Goal: Transaction & Acquisition: Purchase product/service

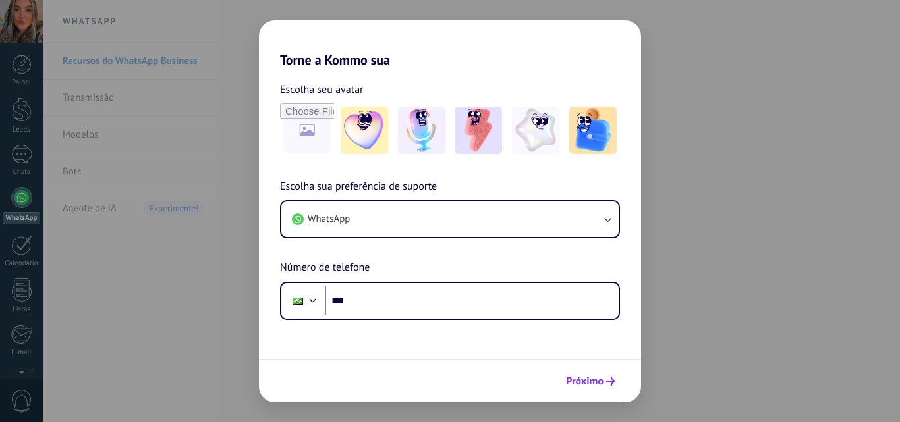
click at [597, 386] on span "Próximo" at bounding box center [585, 381] width 38 height 9
click at [590, 381] on span "Próximo" at bounding box center [585, 381] width 38 height 9
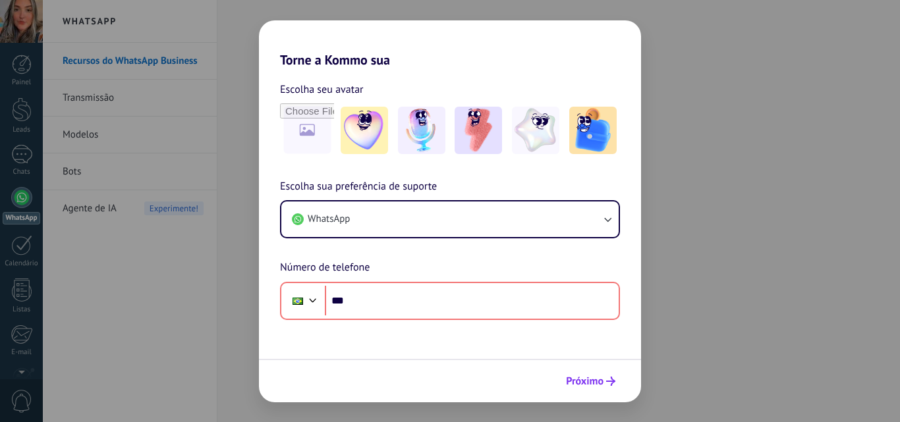
click at [587, 383] on span "Próximo" at bounding box center [585, 381] width 38 height 9
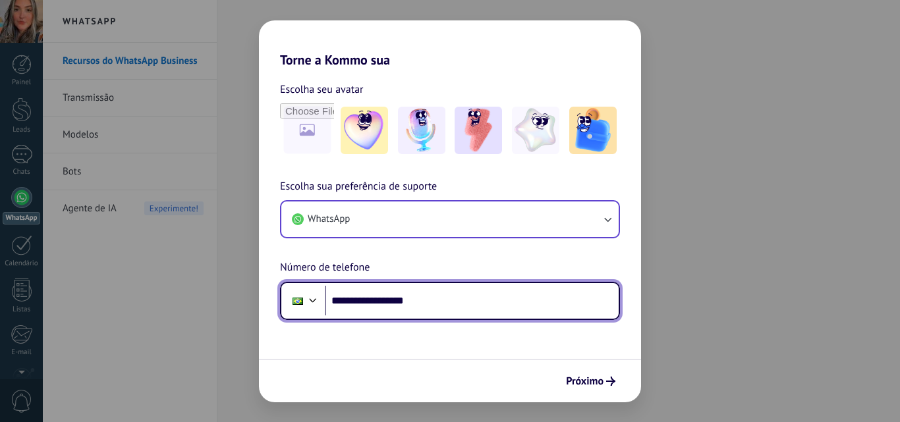
type input "**********"
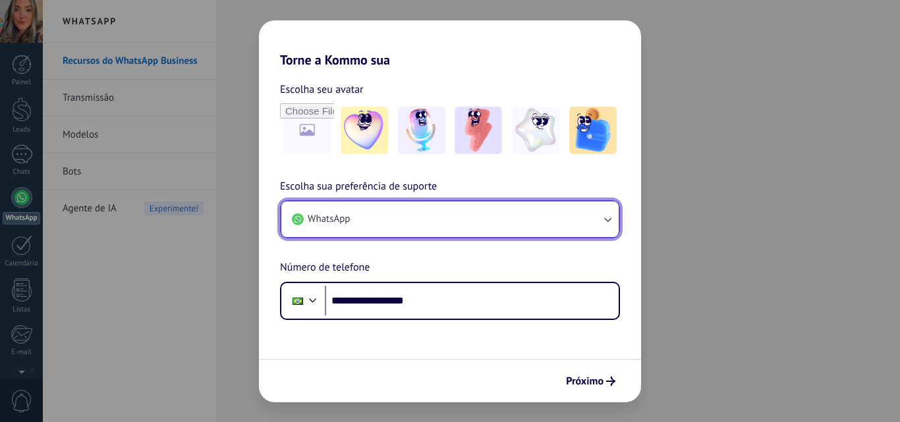
click at [396, 217] on button "WhatsApp" at bounding box center [449, 220] width 337 height 36
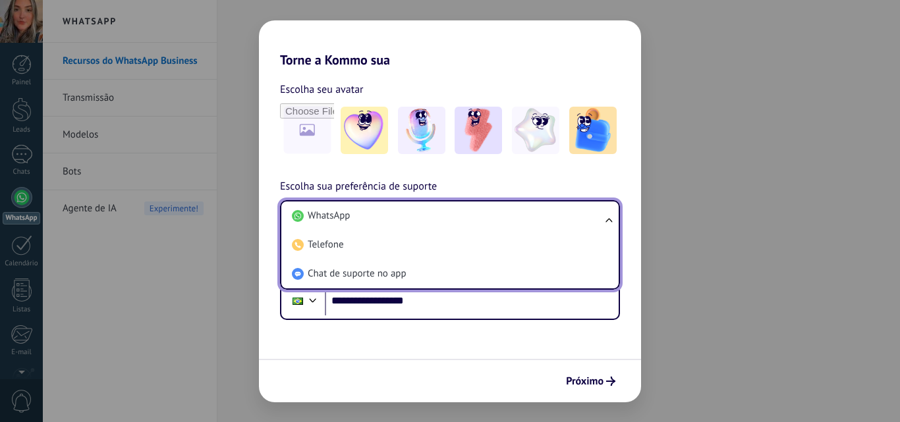
click at [493, 180] on div "**********" at bounding box center [450, 249] width 382 height 142
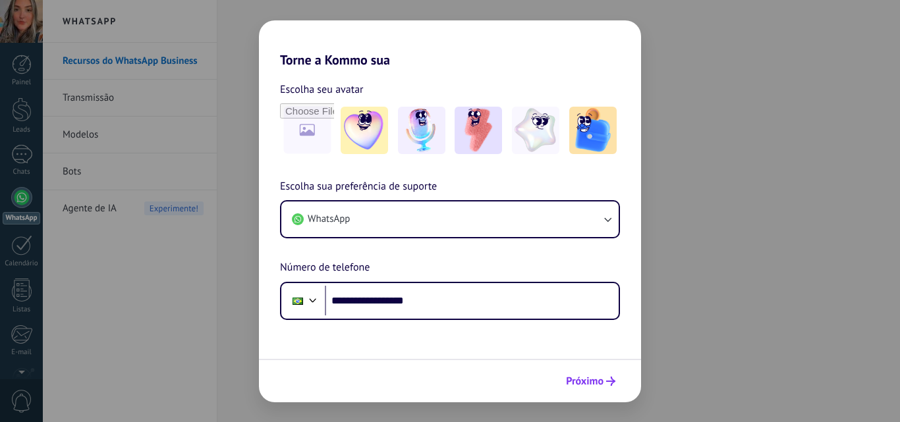
click at [589, 372] on button "Próximo" at bounding box center [590, 381] width 61 height 22
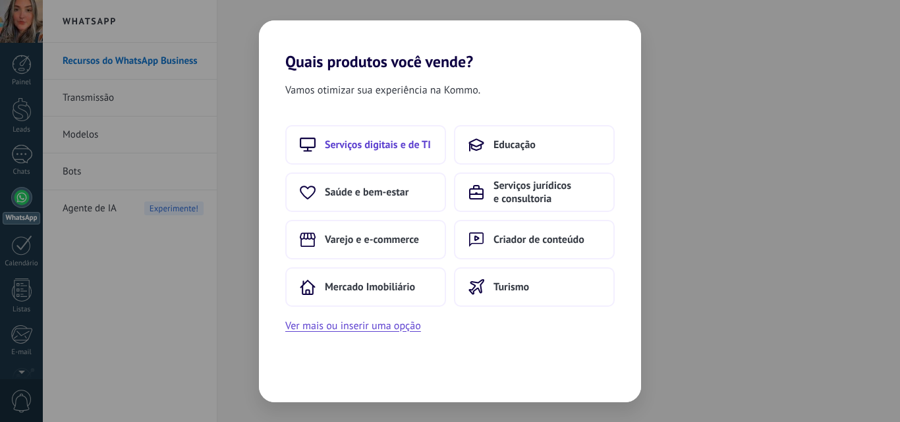
click at [369, 143] on span "Serviços digitais e de TI" at bounding box center [378, 144] width 106 height 13
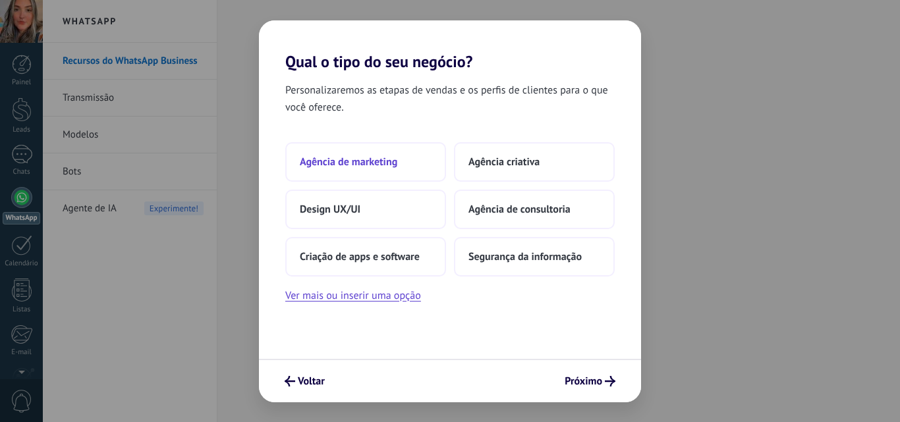
click at [378, 154] on button "Agência de marketing" at bounding box center [365, 162] width 161 height 40
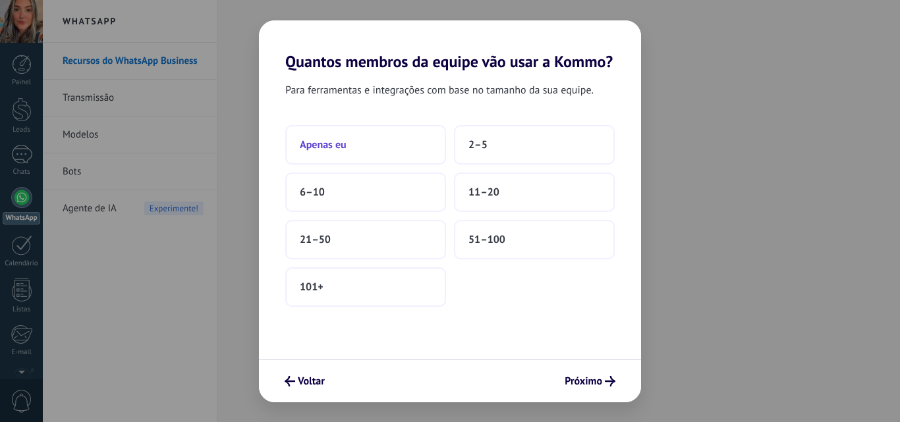
click at [394, 145] on button "Apenas eu" at bounding box center [365, 145] width 161 height 40
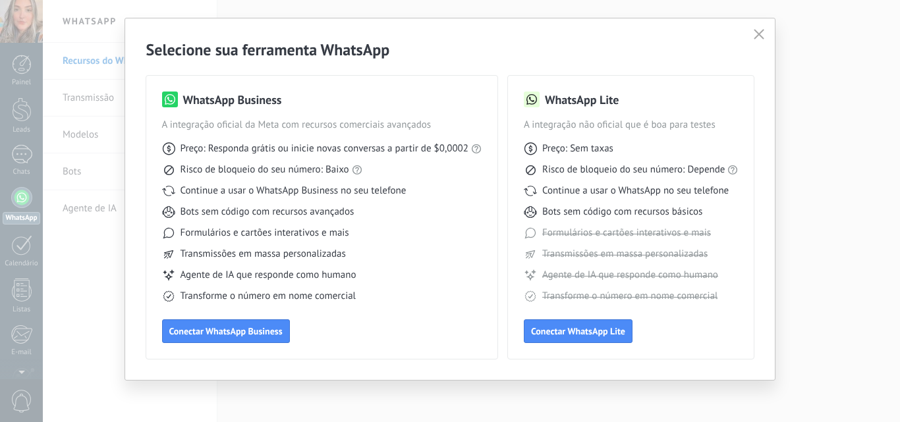
scroll to position [26, 0]
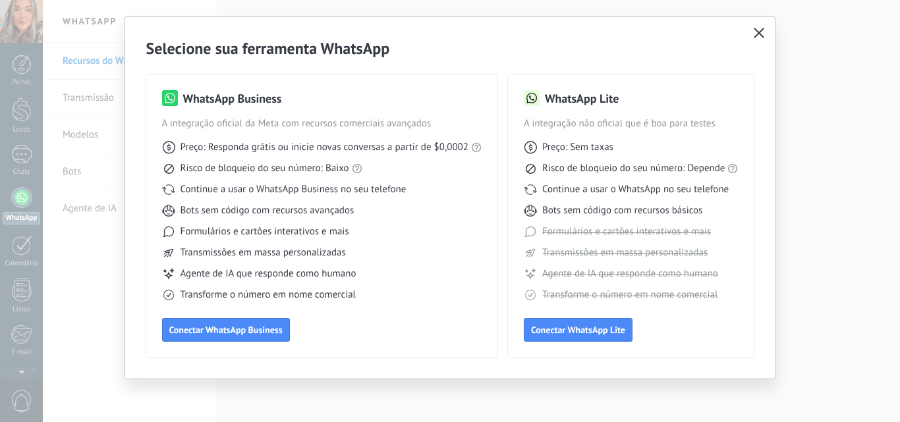
click at [757, 30] on icon "button" at bounding box center [758, 33] width 11 height 11
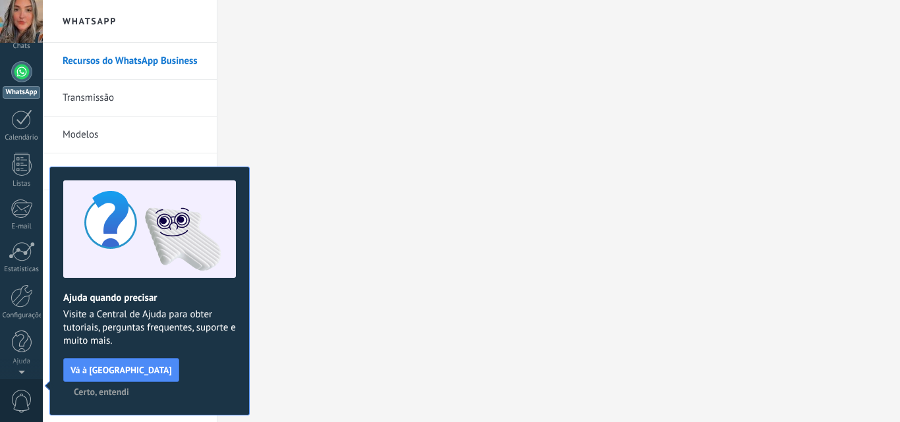
scroll to position [0, 0]
click at [129, 387] on span "Certo, entendi" at bounding box center [101, 391] width 55 height 9
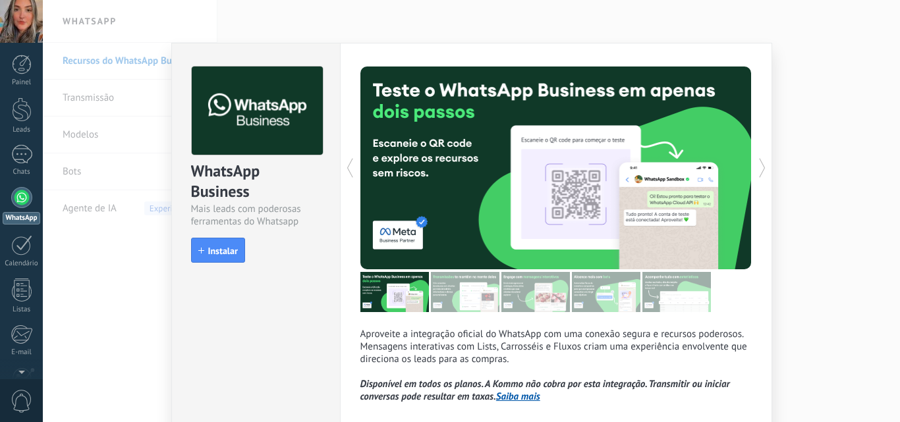
click at [794, 40] on div "WhatsApp Business Mais leads com poderosas ferramentas do Whatsapp install Inst…" at bounding box center [471, 211] width 857 height 422
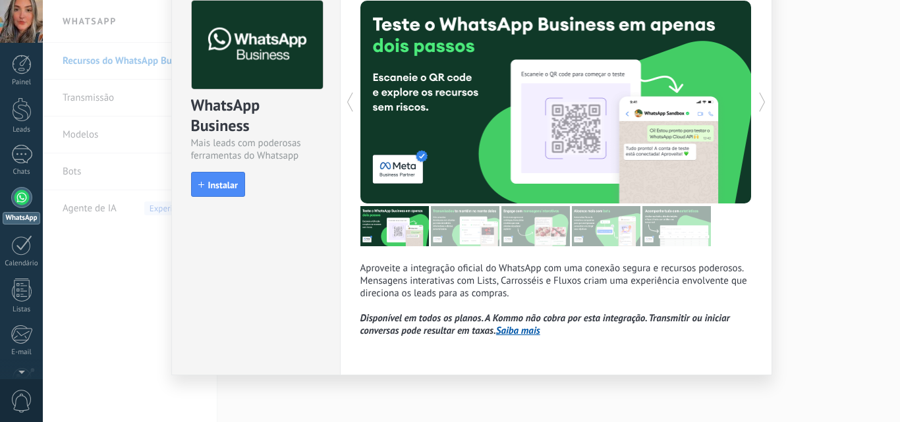
scroll to position [68, 0]
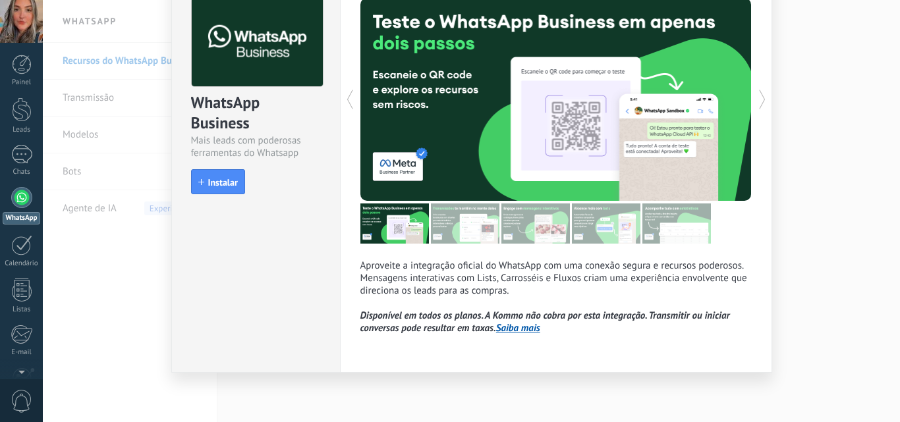
click at [836, 291] on div "WhatsApp Business Mais leads com poderosas ferramentas do Whatsapp install Inst…" at bounding box center [471, 211] width 857 height 422
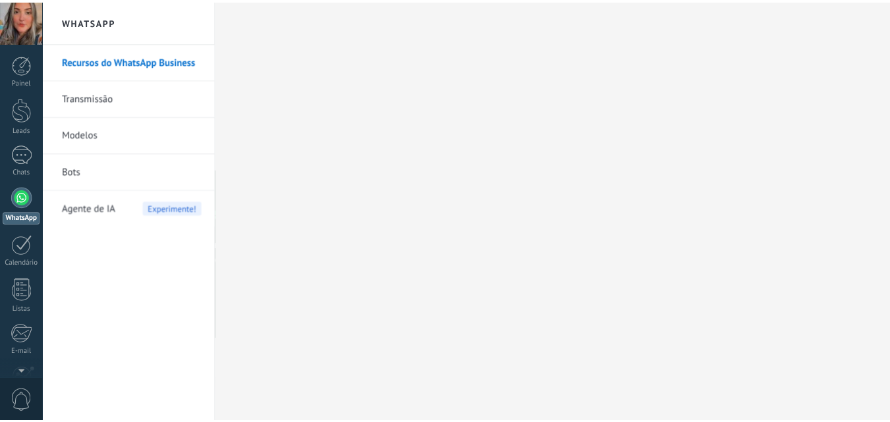
scroll to position [0, 0]
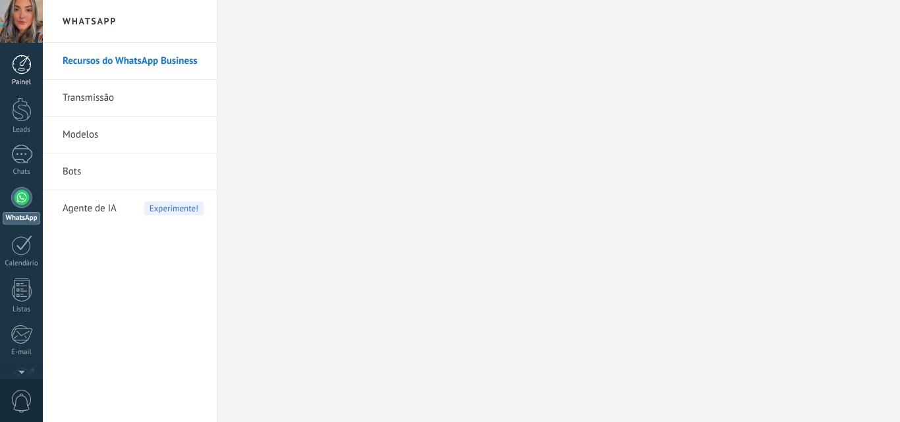
click at [27, 68] on div at bounding box center [22, 65] width 20 height 20
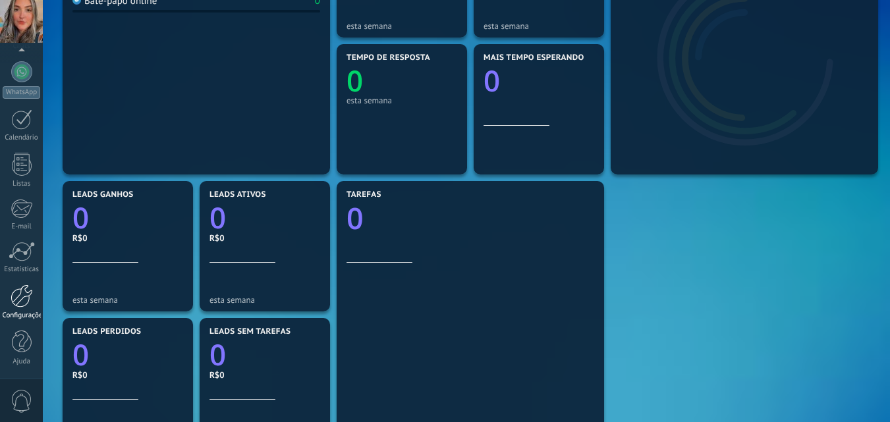
scroll to position [329, 0]
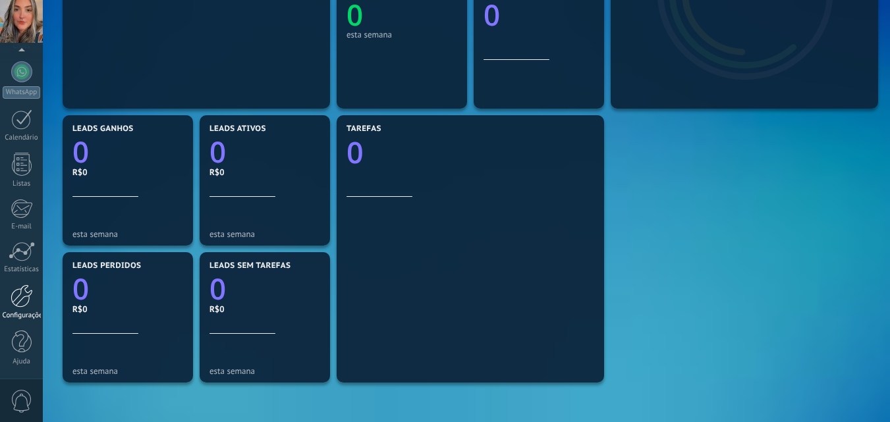
click at [16, 307] on div at bounding box center [22, 295] width 22 height 23
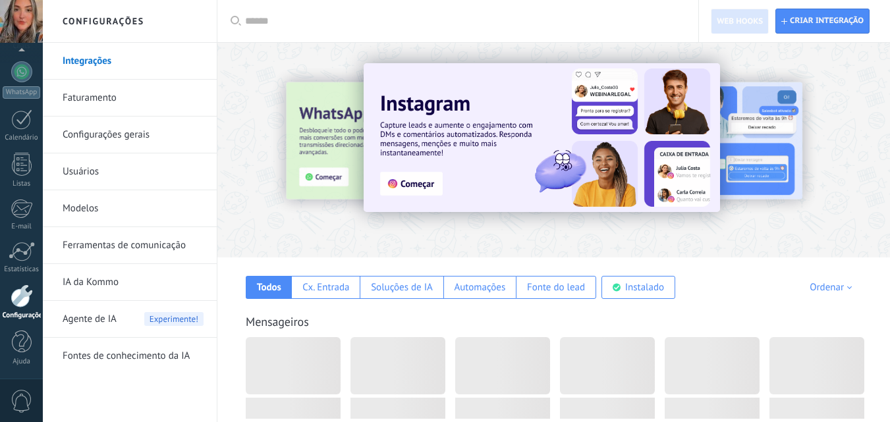
click at [95, 99] on link "Faturamento" at bounding box center [133, 98] width 141 height 37
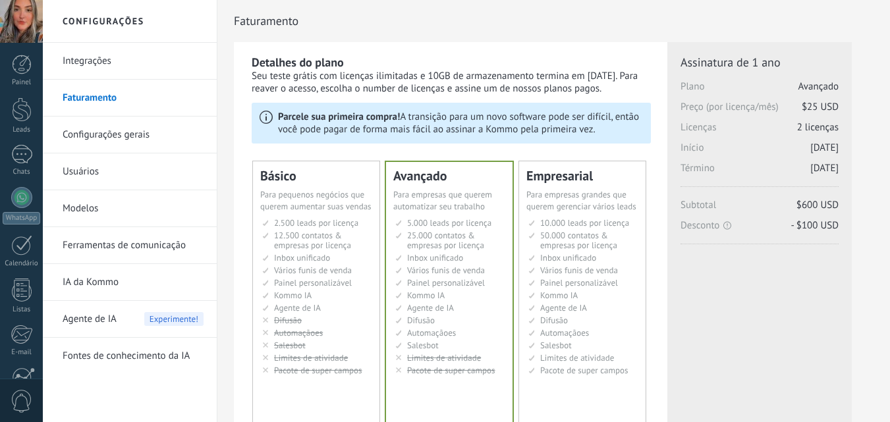
drag, startPoint x: 796, startPoint y: 108, endPoint x: 811, endPoint y: 244, distance: 136.5
click at [811, 244] on div "Licenças adicionais [GEOGRAPHIC_DATA] Avançado Preço (por licença/mês) $25 USD …" at bounding box center [759, 206] width 158 height 303
click at [805, 269] on div "Licenças adicionais [GEOGRAPHIC_DATA] Avançado Preço (por licença/mês) $25 USD …" at bounding box center [759, 206] width 158 height 303
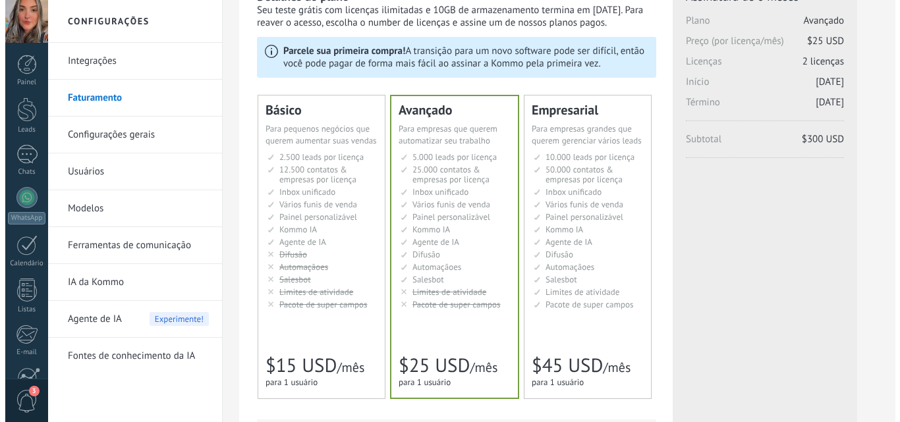
scroll to position [470, 0]
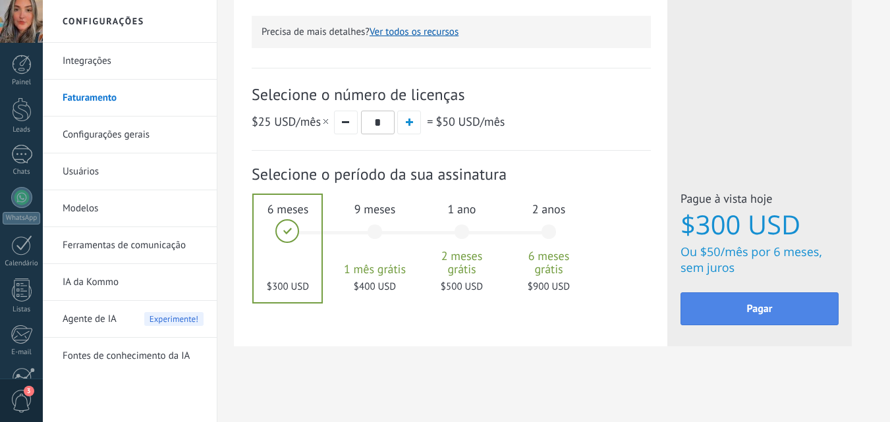
click at [748, 310] on span "Pagar" at bounding box center [760, 308] width 26 height 9
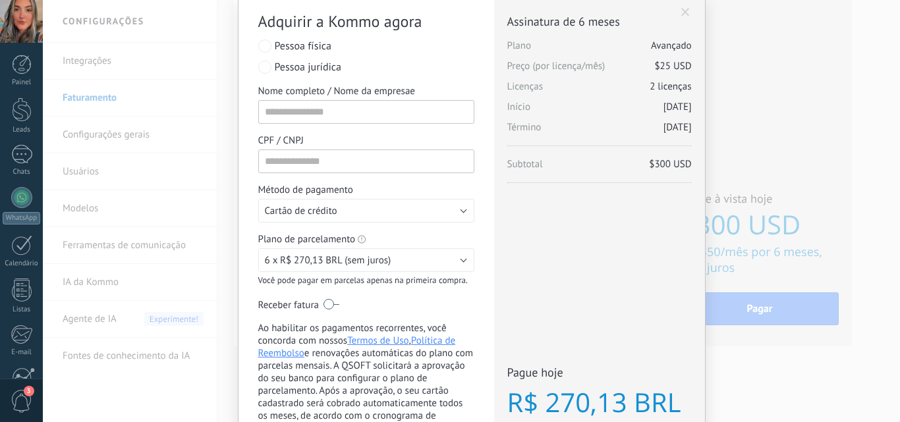
scroll to position [132, 0]
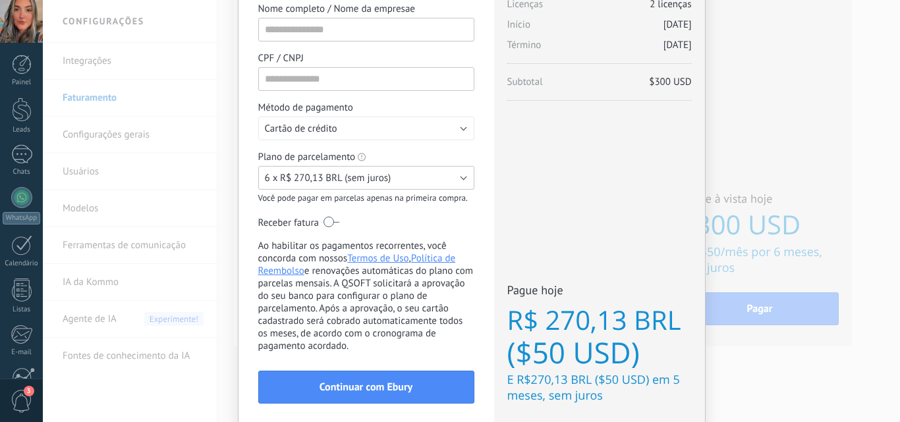
click at [352, 182] on span "6 x R$ 270,13 BRL (sem juros)" at bounding box center [328, 178] width 126 height 13
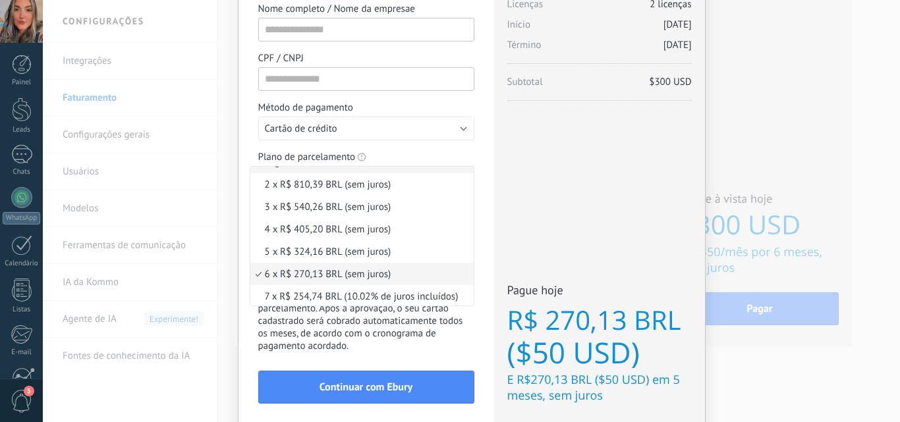
scroll to position [0, 0]
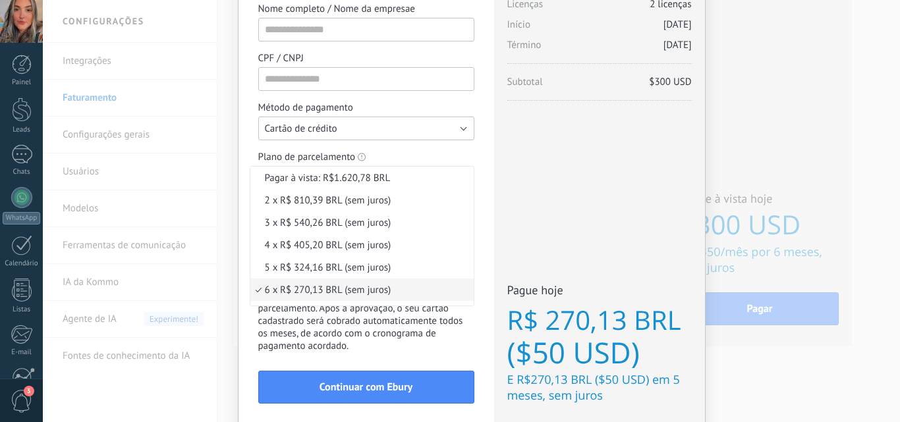
click at [371, 122] on button "Cartão de crédito" at bounding box center [366, 129] width 216 height 24
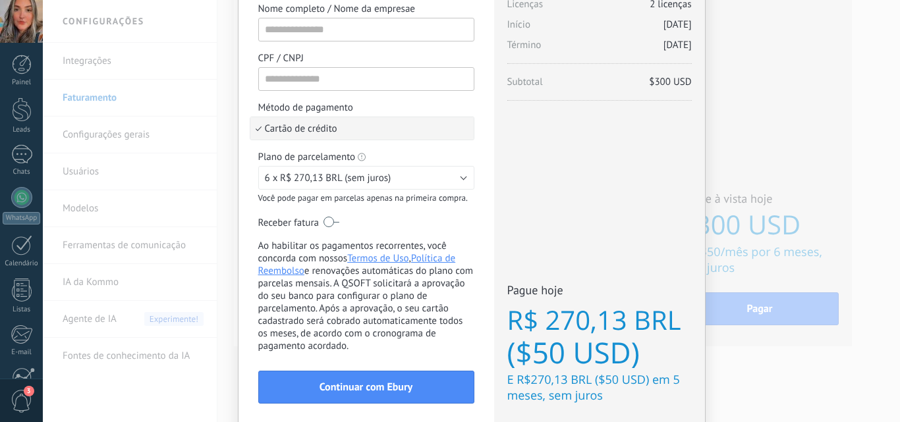
click at [371, 122] on span "Cartão de crédito" at bounding box center [359, 128] width 219 height 13
click at [394, 124] on button "Cartão de crédito" at bounding box center [366, 129] width 216 height 24
click at [547, 189] on div "Licenças adicionais [GEOGRAPHIC_DATA] Avançado Preço (por licença/mês) $25 USD …" at bounding box center [599, 171] width 211 height 518
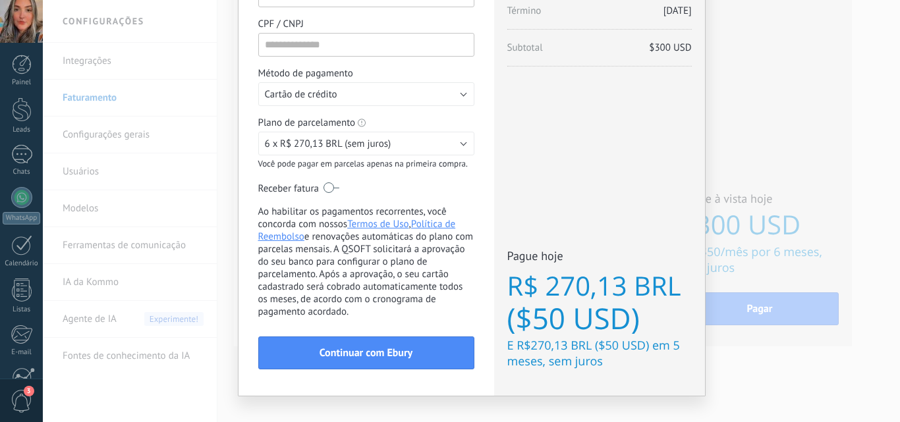
scroll to position [183, 0]
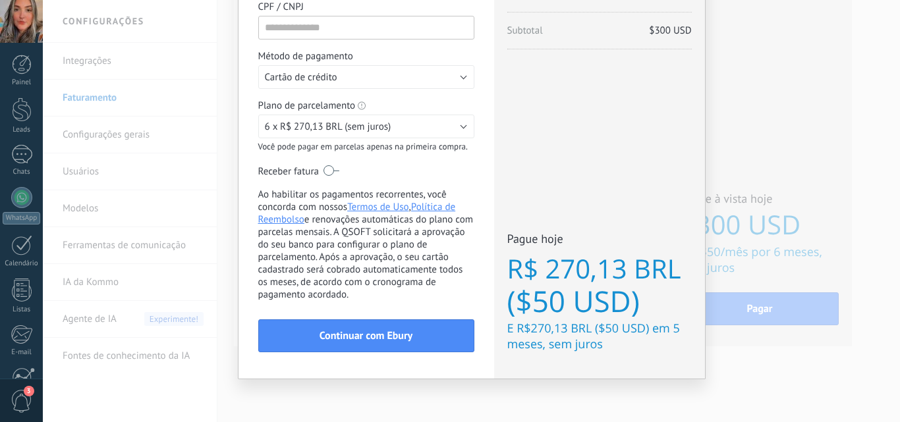
click at [664, 327] on span "R$ 270,13 BRL ($50 USD) E R$270,13 BRL ($50 USD) em 5 meses, sem juros" at bounding box center [599, 301] width 184 height 102
click at [636, 356] on div "Licenças adicionais [GEOGRAPHIC_DATA] Avançado Preço (por licença/mês) $25 USD …" at bounding box center [599, 119] width 211 height 518
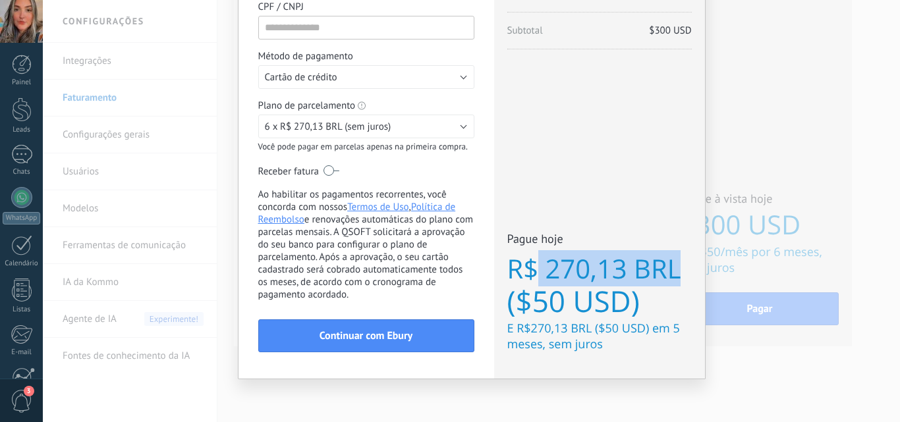
drag, startPoint x: 537, startPoint y: 271, endPoint x: 694, endPoint y: 271, distance: 156.7
click at [694, 271] on div "Licenças adicionais [GEOGRAPHIC_DATA] Avançado Preço (por licença/mês) $25 USD …" at bounding box center [599, 119] width 211 height 518
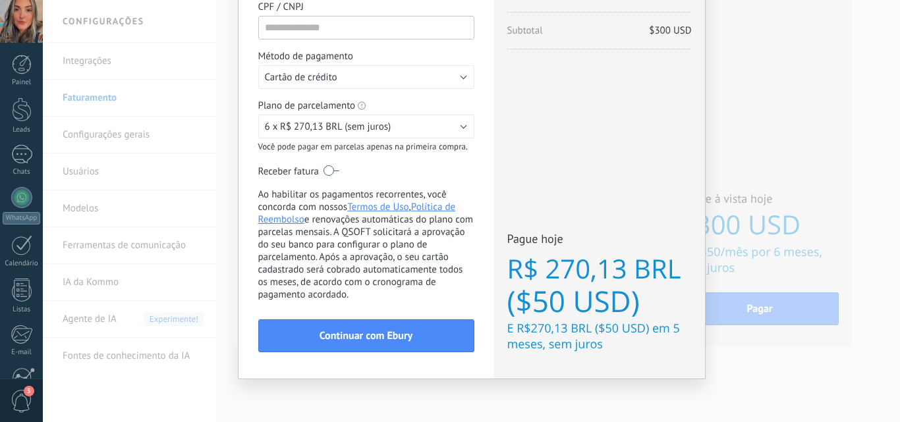
click at [659, 320] on span "R$ 270,13 BRL ($50 USD) E R$270,13 BRL ($50 USD) em 5 meses, sem juros" at bounding box center [599, 301] width 184 height 102
click at [365, 124] on span "6 x R$ 270,13 BRL (sem juros)" at bounding box center [328, 127] width 126 height 13
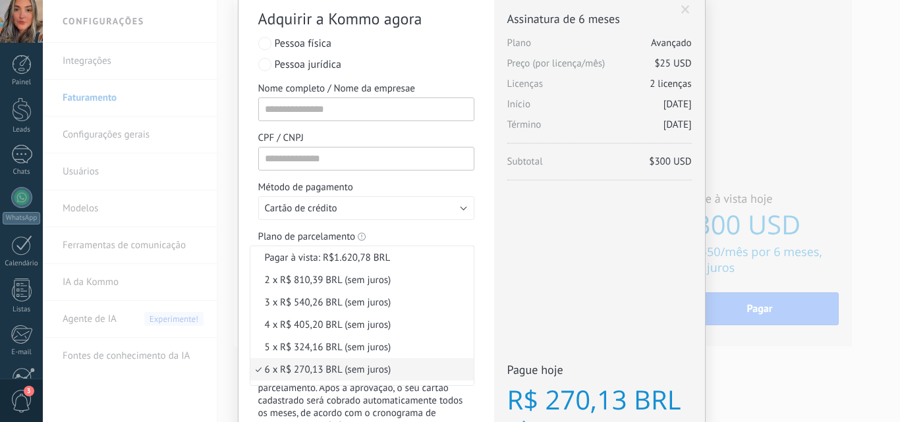
scroll to position [51, 0]
click at [394, 258] on span "Pagar à vista: R$1.620,78 BRL" at bounding box center [359, 258] width 219 height 13
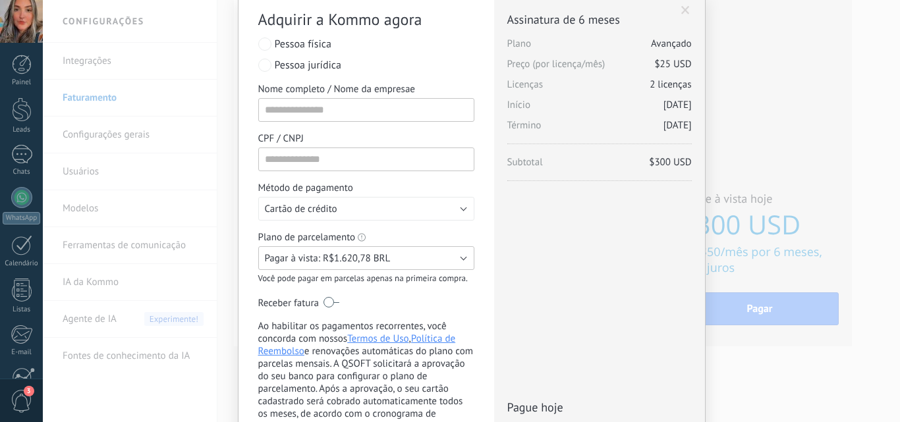
scroll to position [183, 0]
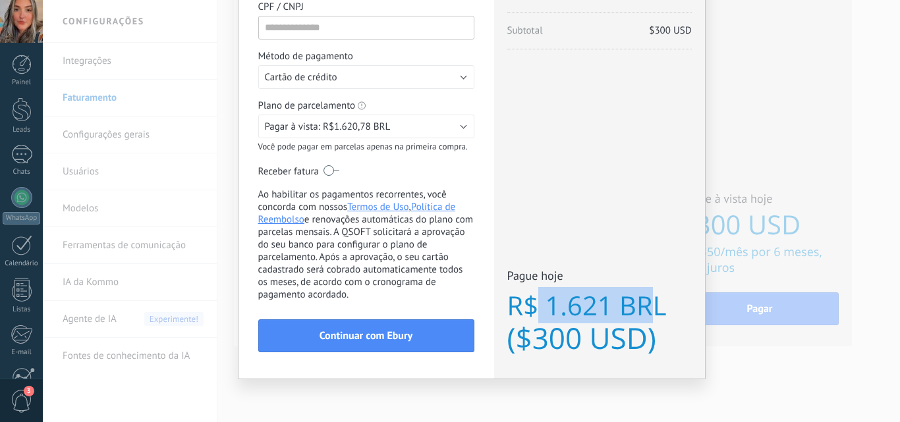
drag, startPoint x: 533, startPoint y: 304, endPoint x: 641, endPoint y: 313, distance: 109.0
click at [649, 317] on span "R$ 1.621 BRL" at bounding box center [599, 305] width 184 height 36
click at [360, 130] on span "Pagar à vista: R$1.620,78 BRL" at bounding box center [328, 127] width 126 height 13
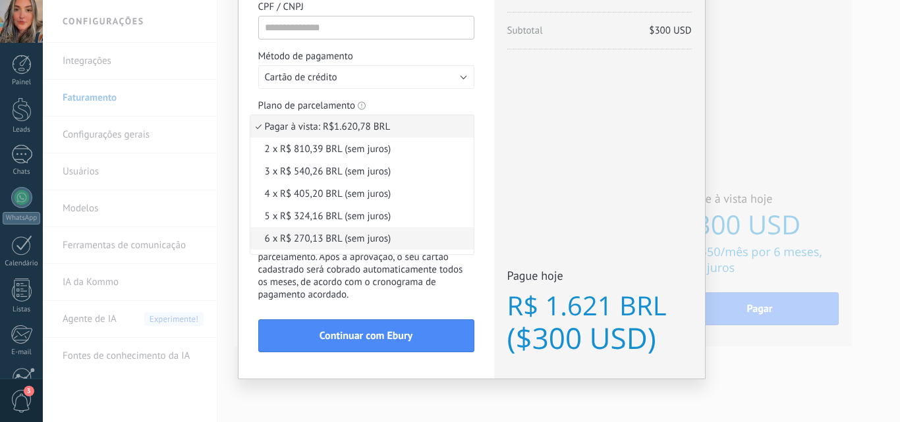
click at [345, 234] on span "6 x R$ 270,13 BRL (sem juros)" at bounding box center [359, 238] width 219 height 13
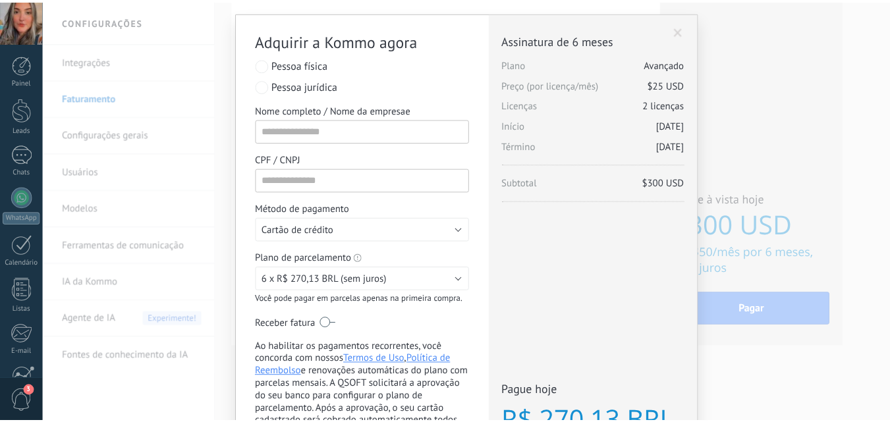
scroll to position [0, 0]
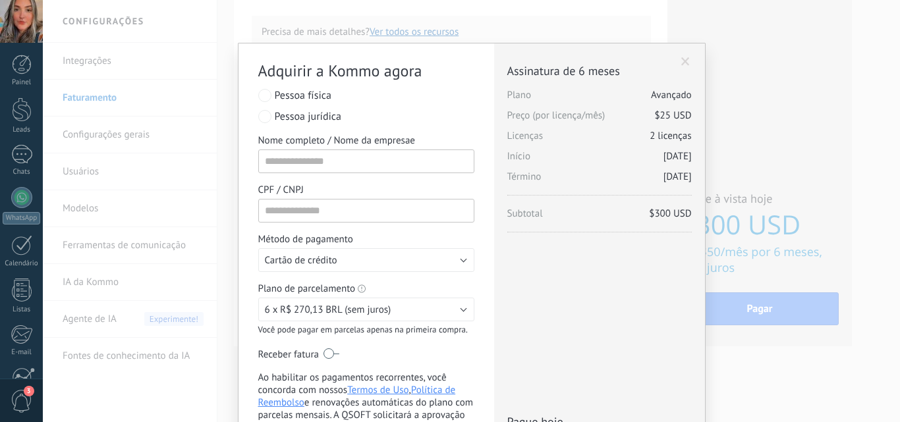
click at [302, 115] on span "Pessoa jurídica" at bounding box center [308, 116] width 67 height 13
drag, startPoint x: 662, startPoint y: 133, endPoint x: 716, endPoint y: 100, distance: 63.2
click at [714, 128] on div "Adquirir a Kommo agora stripe PayPal Individual Payment by Payze PaySystem Paym…" at bounding box center [471, 211] width 857 height 422
click at [681, 61] on span at bounding box center [685, 61] width 9 height 9
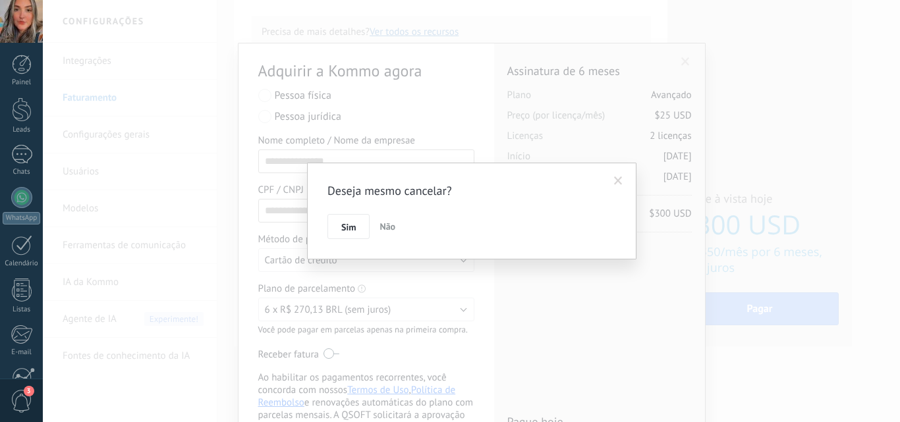
click at [321, 223] on div "Deseja mesmo cancelar? Sim Não" at bounding box center [471, 211] width 329 height 97
click at [335, 225] on button "Sim" at bounding box center [348, 226] width 42 height 25
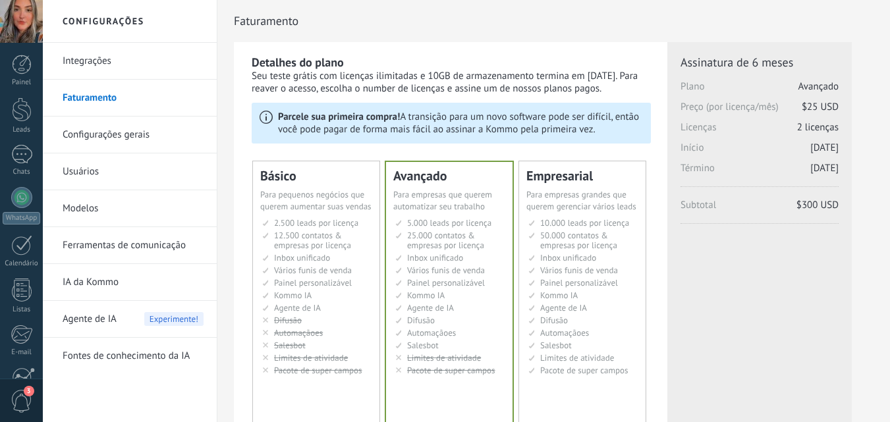
click at [90, 58] on link "Integrações" at bounding box center [133, 61] width 141 height 37
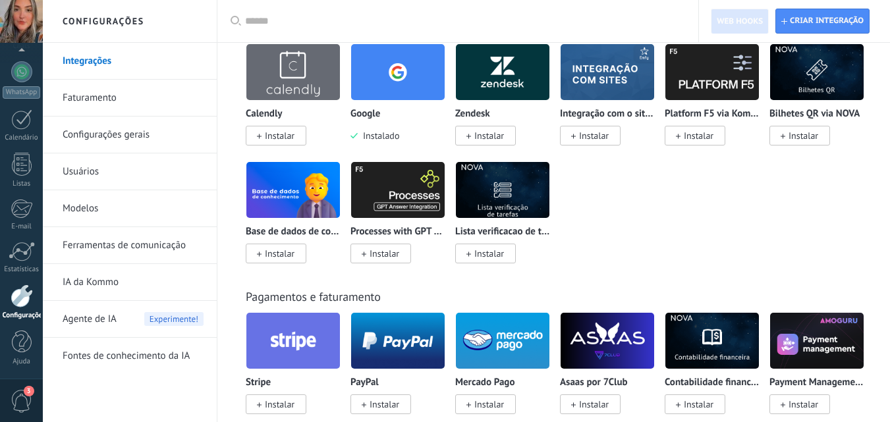
scroll to position [1976, 0]
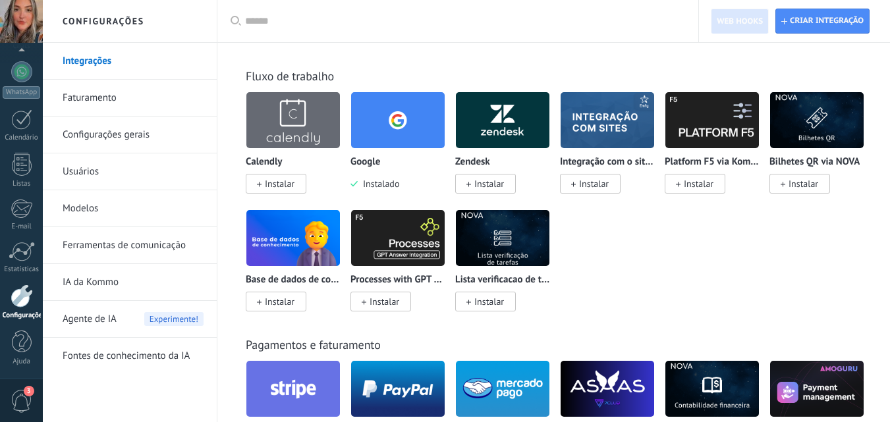
click at [281, 184] on span "Instalar" at bounding box center [280, 184] width 30 height 12
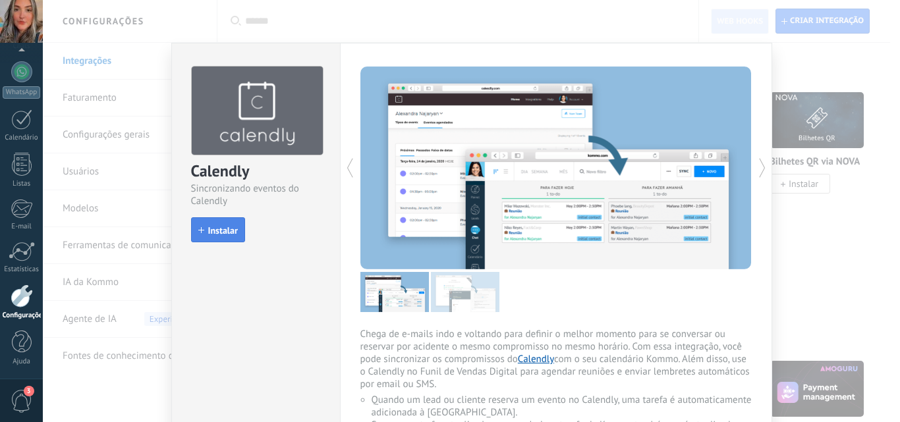
click at [213, 227] on span "Instalar" at bounding box center [223, 230] width 30 height 9
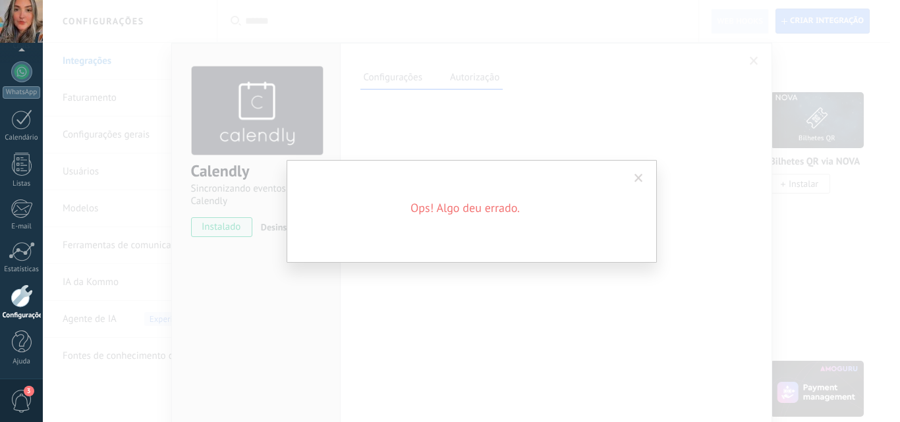
click at [639, 180] on span at bounding box center [638, 178] width 9 height 9
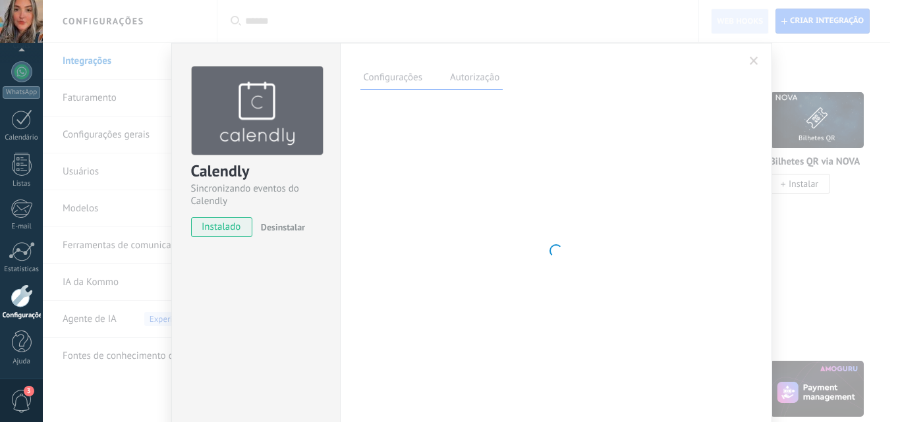
click at [753, 55] on span at bounding box center [754, 61] width 22 height 22
